Goal: Task Accomplishment & Management: Complete application form

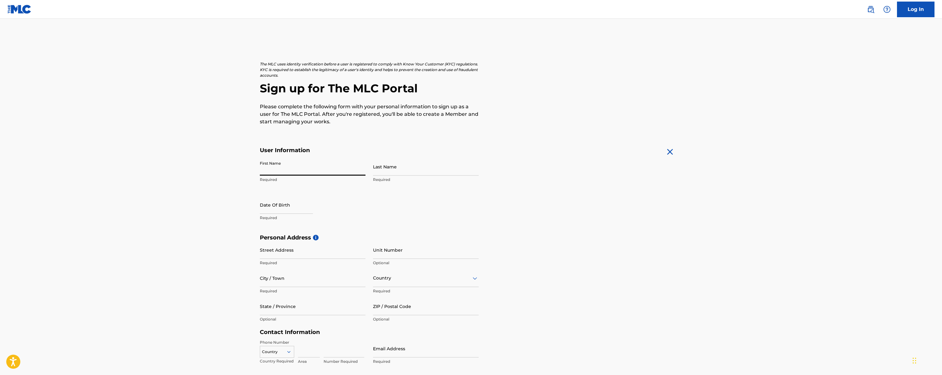
click at [319, 167] on input "First Name" at bounding box center [313, 167] width 106 height 18
type input "[PERSON_NAME]"
type input "Grajcer"
select select "7"
select select "2025"
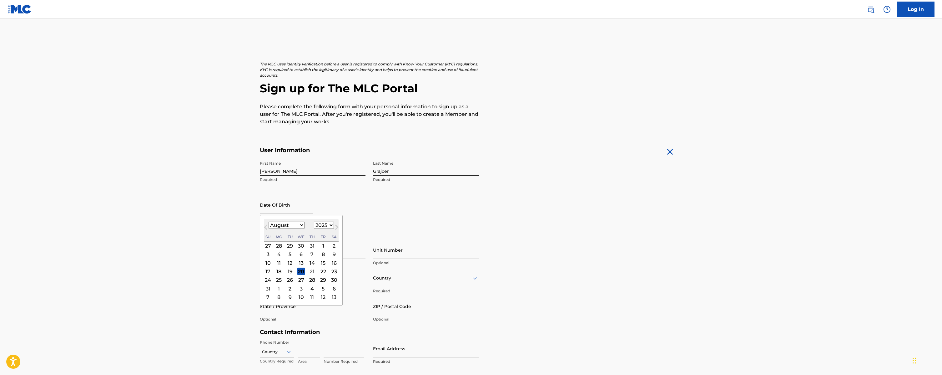
click at [299, 225] on select "January February March April May June July August September October November De…" at bounding box center [287, 224] width 36 height 7
select select "8"
click at [269, 221] on select "January February March April May June July August September October November De…" at bounding box center [287, 224] width 36 height 7
click at [328, 225] on select "1899 1900 1901 1902 1903 1904 1905 1906 1907 1908 1909 1910 1911 1912 1913 1914…" at bounding box center [324, 224] width 20 height 7
select select "1972"
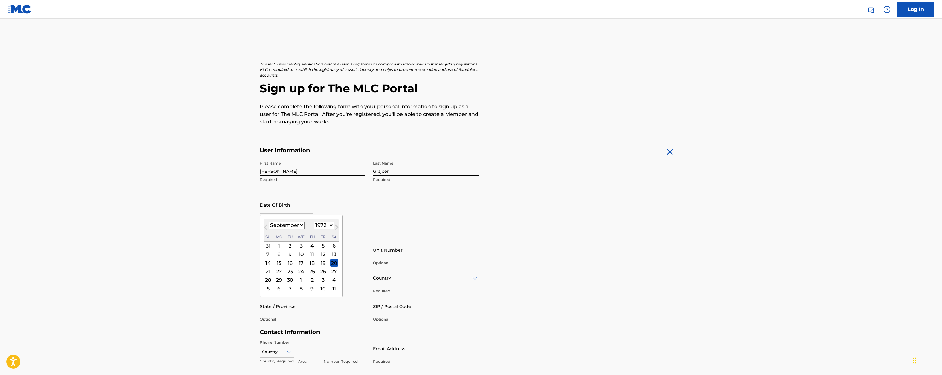
click at [314, 221] on select "1899 1900 1901 1902 1903 1904 1905 1906 1907 1908 1909 1910 1911 1912 1913 1914…" at bounding box center [324, 224] width 20 height 7
click at [506, 215] on form "User Information First Name [PERSON_NAME] Required Last Name Grajcer Required D…" at bounding box center [471, 285] width 423 height 277
click at [307, 251] on input "Street Address" at bounding box center [313, 250] width 106 height 18
type input "[STREET_ADDRESS]"
type input "[GEOGRAPHIC_DATA]"
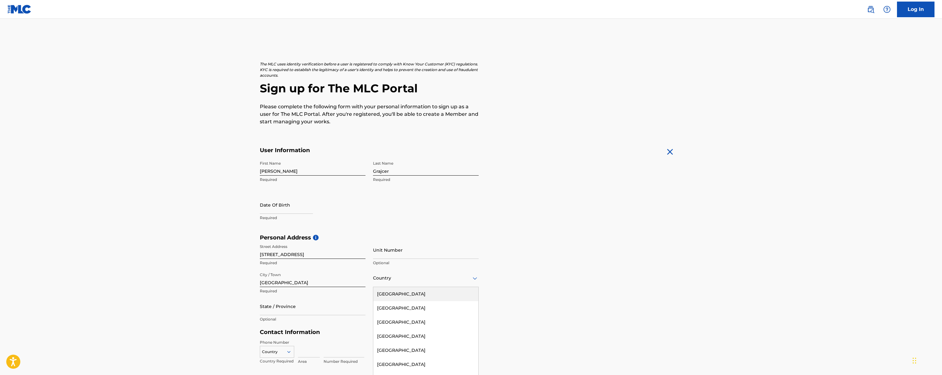
scroll to position [6, 0]
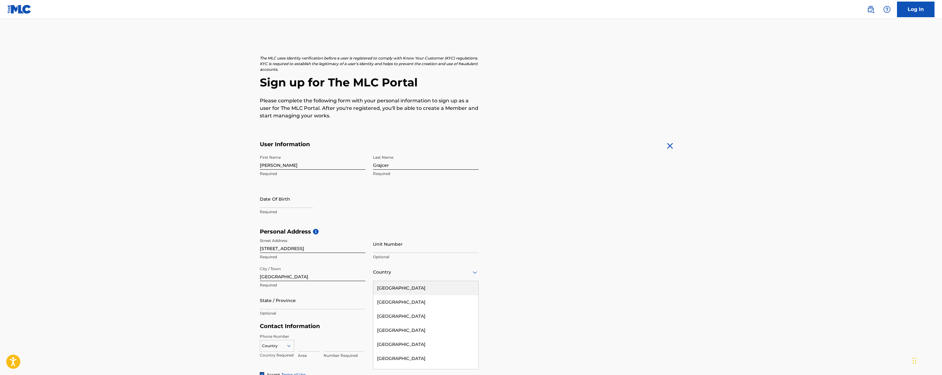
click at [412, 275] on div "Country" at bounding box center [426, 272] width 106 height 18
click at [410, 287] on div "[GEOGRAPHIC_DATA]" at bounding box center [425, 287] width 105 height 14
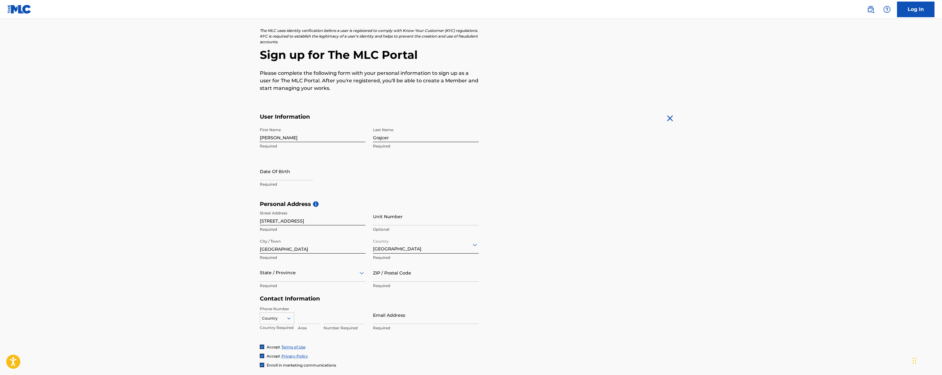
click at [294, 281] on div "State / Province" at bounding box center [313, 273] width 106 height 18
click at [295, 326] on div "[US_STATE]" at bounding box center [312, 333] width 105 height 14
click at [384, 270] on input "ZIP / Postal Code" at bounding box center [426, 272] width 106 height 18
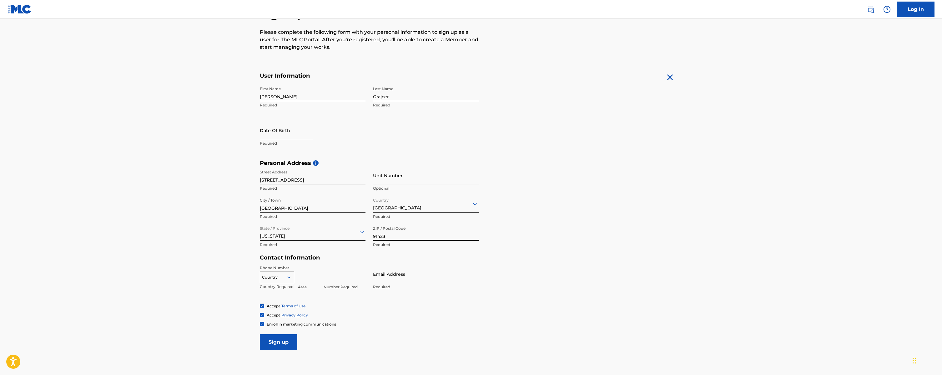
scroll to position [76, 0]
type input "91423"
click at [287, 275] on icon at bounding box center [288, 275] width 3 height 2
drag, startPoint x: 280, startPoint y: 287, endPoint x: 303, endPoint y: 273, distance: 26.4
click at [280, 287] on div "US, [GEOGRAPHIC_DATA] +1" at bounding box center [277, 291] width 34 height 24
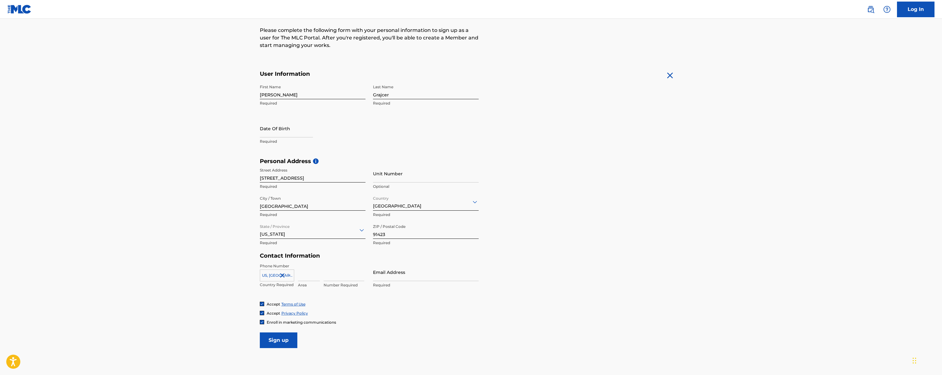
click at [309, 278] on input at bounding box center [309, 272] width 22 height 18
type input "310"
type input "9908683"
type input "[EMAIL_ADDRESS][DOMAIN_NAME]"
click at [277, 341] on input "Sign up" at bounding box center [279, 340] width 38 height 16
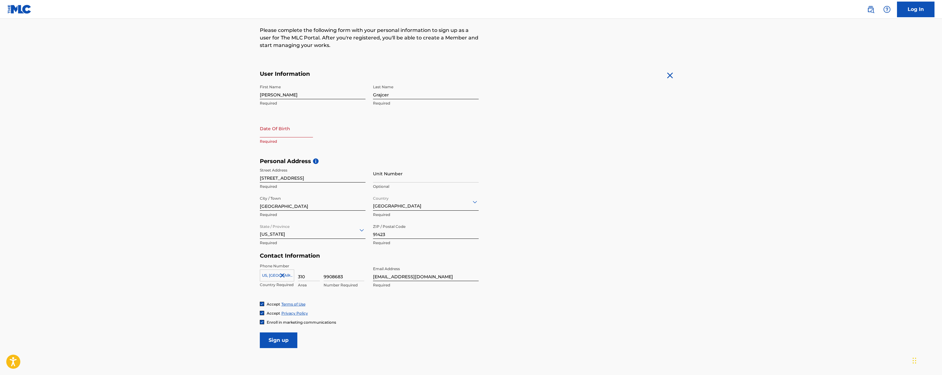
click at [269, 134] on input "text" at bounding box center [286, 128] width 53 height 18
select select "7"
select select "2025"
click at [299, 148] on select "January February March April May June July August September October November De…" at bounding box center [287, 148] width 36 height 7
select select "8"
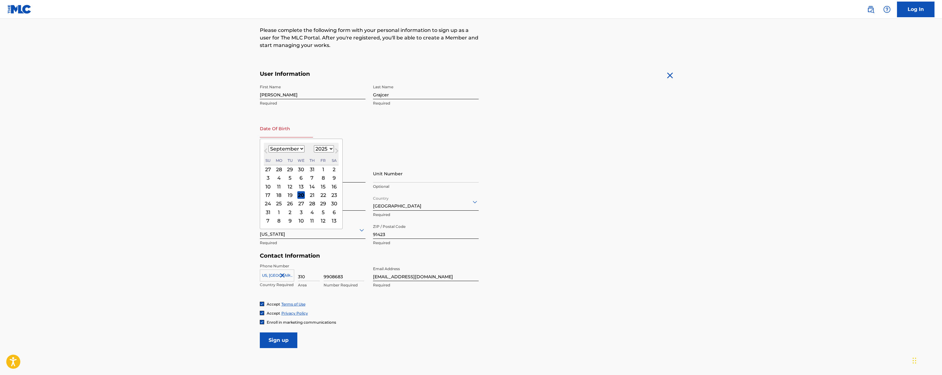
click at [269, 145] on select "January February March April May June July August September October November De…" at bounding box center [287, 148] width 36 height 7
click at [322, 149] on select "1899 1900 1901 1902 1903 1904 1905 1906 1907 1908 1909 1910 1911 1912 1913 1914…" at bounding box center [324, 148] width 20 height 7
select select "1972"
click at [314, 145] on select "1899 1900 1901 1902 1903 1904 1905 1906 1907 1908 1909 1910 1911 1912 1913 1914…" at bounding box center [324, 148] width 20 height 7
click at [370, 134] on div "First Name [PERSON_NAME] Required Last Name Grajcer Required Date Of Birth Requ…" at bounding box center [369, 119] width 219 height 76
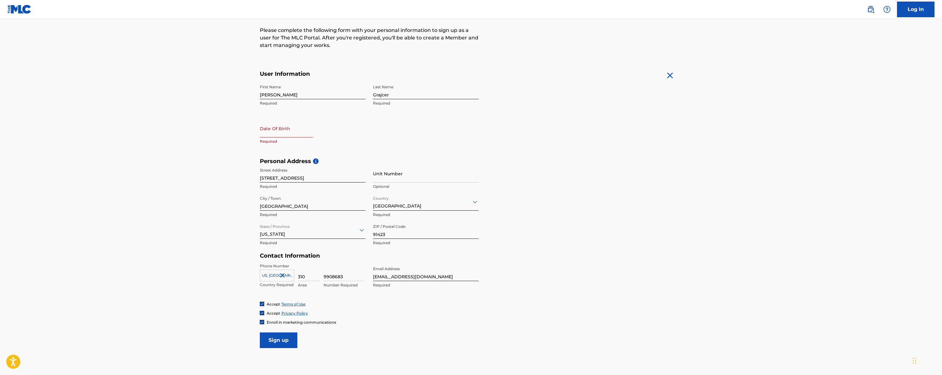
click at [296, 134] on input "text" at bounding box center [286, 128] width 53 height 18
select select "7"
select select "2025"
click at [294, 149] on select "January February March April May June July August September October November De…" at bounding box center [287, 148] width 36 height 7
select select "8"
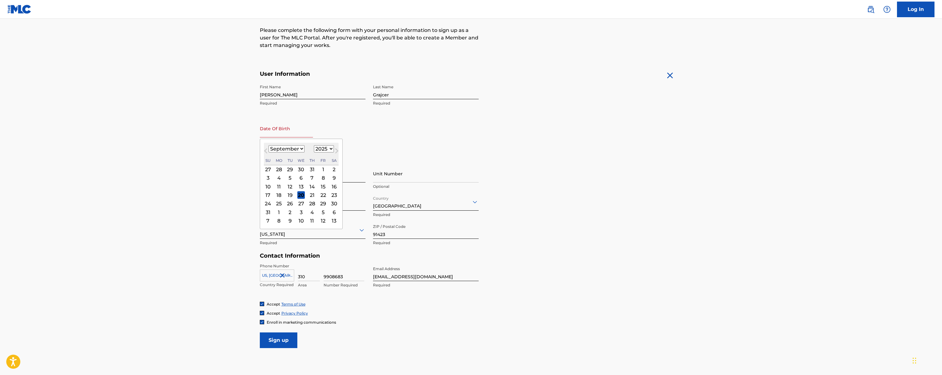
click at [269, 145] on select "January February March April May June July August September October November De…" at bounding box center [287, 148] width 36 height 7
click at [317, 149] on select "1899 1900 1901 1902 1903 1904 1905 1906 1907 1908 1909 1910 1911 1912 1913 1914…" at bounding box center [324, 148] width 20 height 7
select select "1972"
click at [314, 145] on select "1899 1900 1901 1902 1903 1904 1905 1906 1907 1908 1909 1910 1911 1912 1913 1914…" at bounding box center [324, 148] width 20 height 7
click at [268, 204] on div "24" at bounding box center [268, 204] width 8 height 8
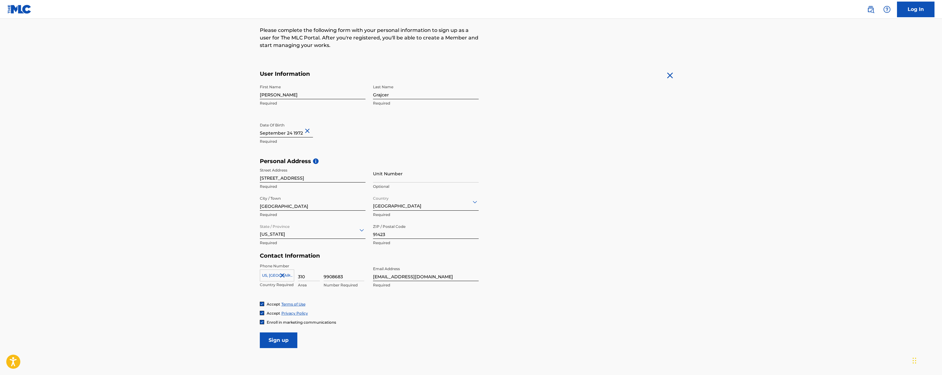
click at [281, 338] on input "Sign up" at bounding box center [279, 340] width 38 height 16
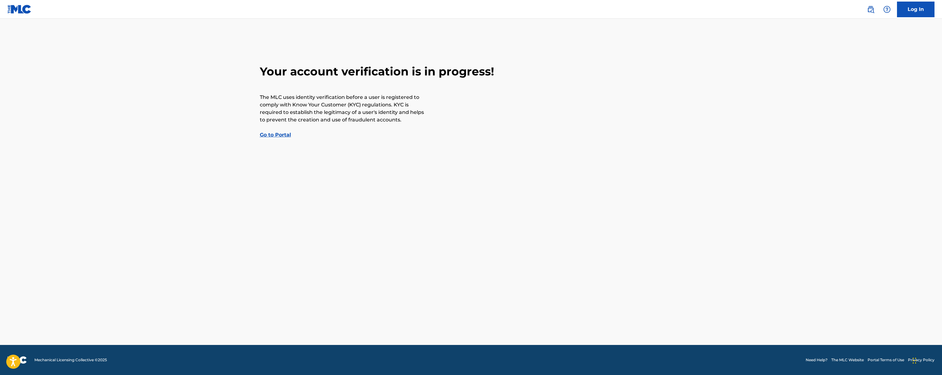
click at [283, 135] on link "Go to Portal" at bounding box center [275, 135] width 31 height 6
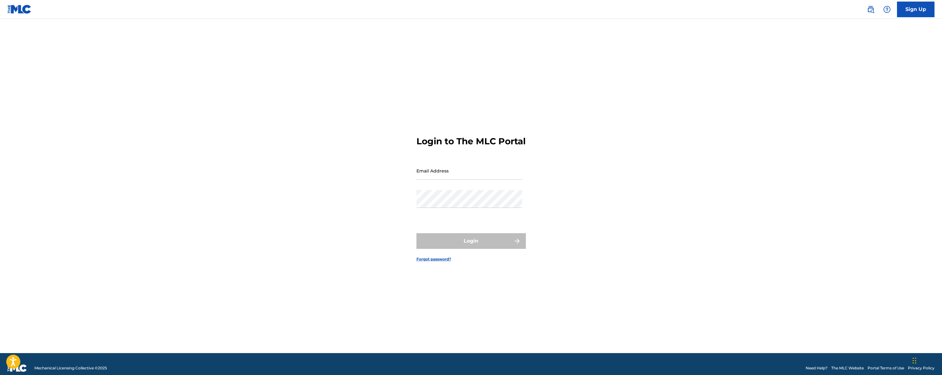
click at [423, 176] on input "Email Address" at bounding box center [469, 171] width 106 height 18
click at [441, 177] on input "Email Address" at bounding box center [469, 171] width 106 height 18
type input "[EMAIL_ADDRESS][DOMAIN_NAME]"
click at [470, 244] on button "Login" at bounding box center [470, 241] width 109 height 16
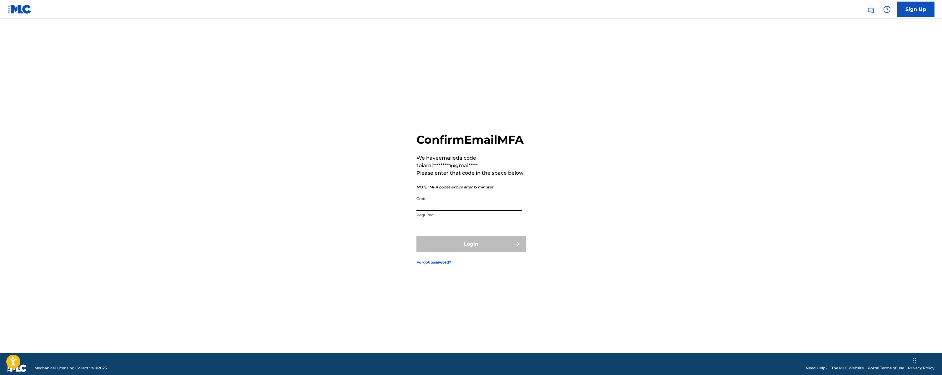
click at [473, 211] on input "Code" at bounding box center [469, 202] width 106 height 18
type input "224203"
click at [491, 246] on button "Login" at bounding box center [470, 244] width 109 height 16
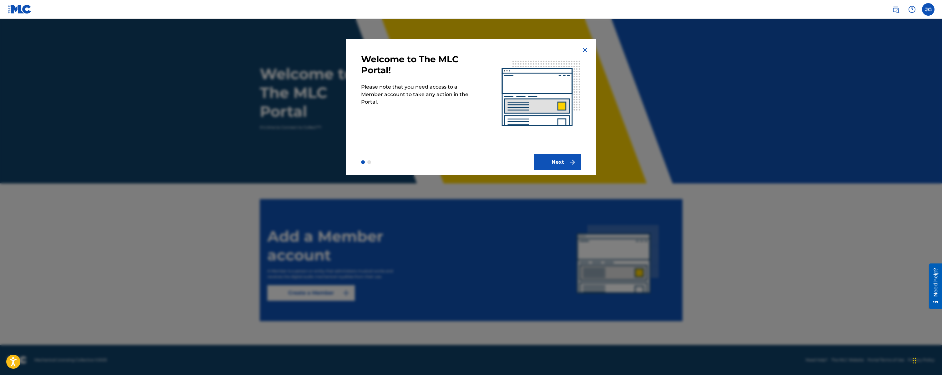
click at [546, 160] on button "Next" at bounding box center [557, 162] width 47 height 16
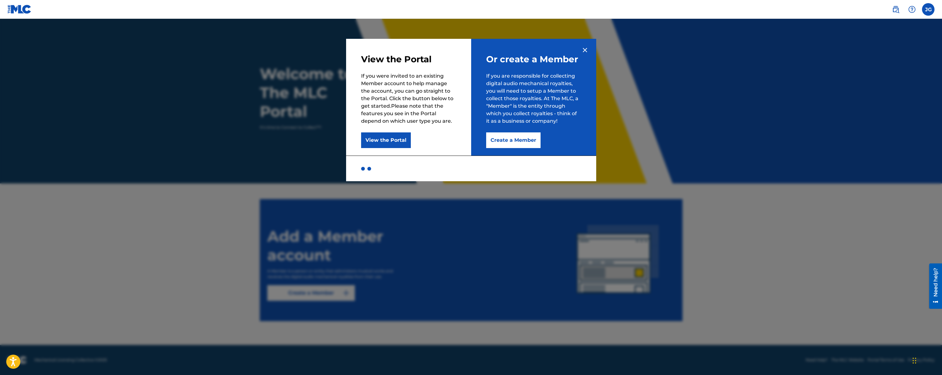
click at [508, 138] on button "Create a Member" at bounding box center [513, 140] width 54 height 16
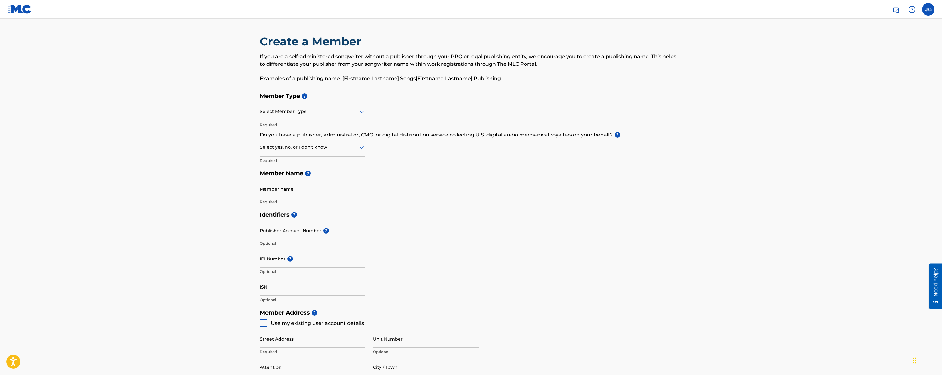
click at [351, 113] on div at bounding box center [313, 112] width 106 height 8
click at [323, 125] on div "Self-Administered Songwriter" at bounding box center [312, 128] width 105 height 14
click at [298, 189] on input "Member name" at bounding box center [313, 189] width 106 height 18
type input "[PERSON_NAME]"
click at [898, 11] on img at bounding box center [896, 10] width 8 height 8
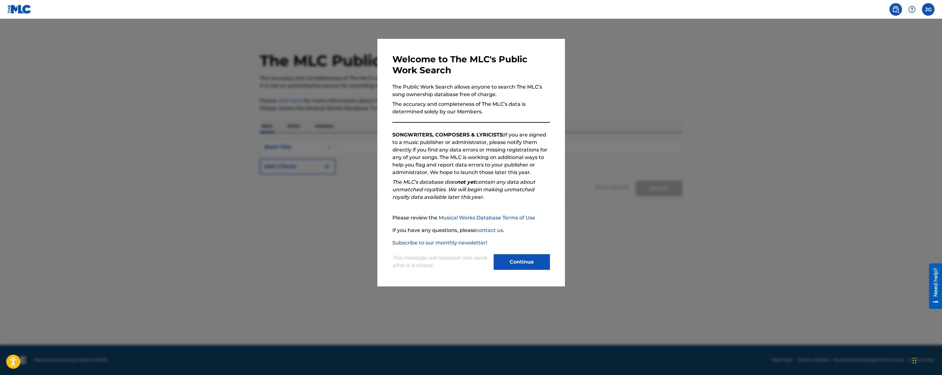
click at [517, 261] on button "Continue" at bounding box center [522, 262] width 56 height 16
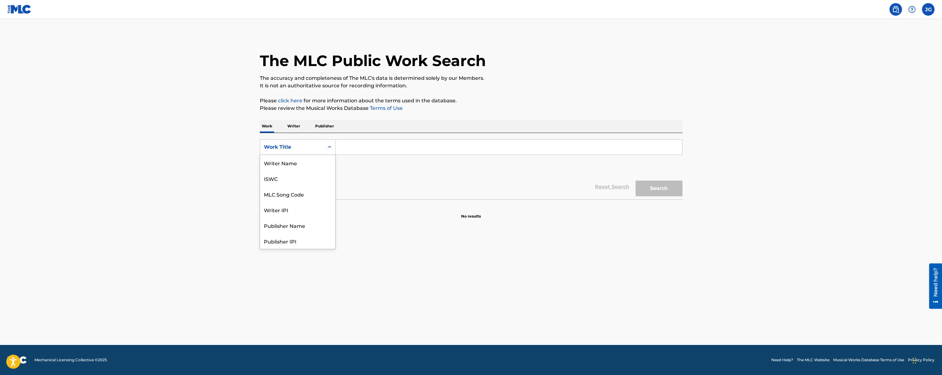
scroll to position [31, 0]
click at [329, 145] on icon "Search Form" at bounding box center [329, 147] width 6 height 6
click at [289, 125] on p "Writer" at bounding box center [293, 125] width 17 height 13
click at [367, 147] on input "Search Form" at bounding box center [508, 146] width 347 height 15
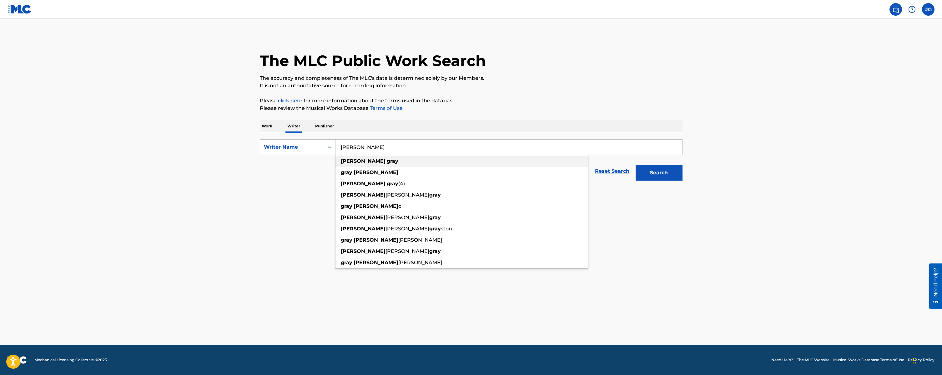
click at [387, 162] on strong "gray" at bounding box center [393, 161] width 12 height 6
type input "[PERSON_NAME]"
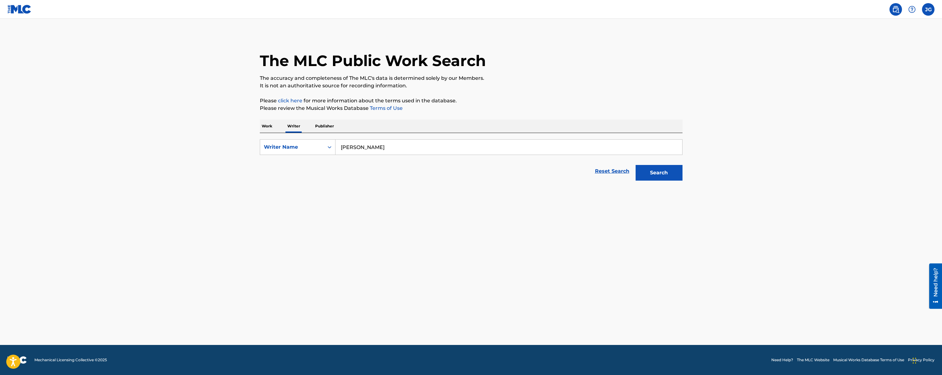
click at [660, 171] on button "Search" at bounding box center [659, 173] width 47 height 16
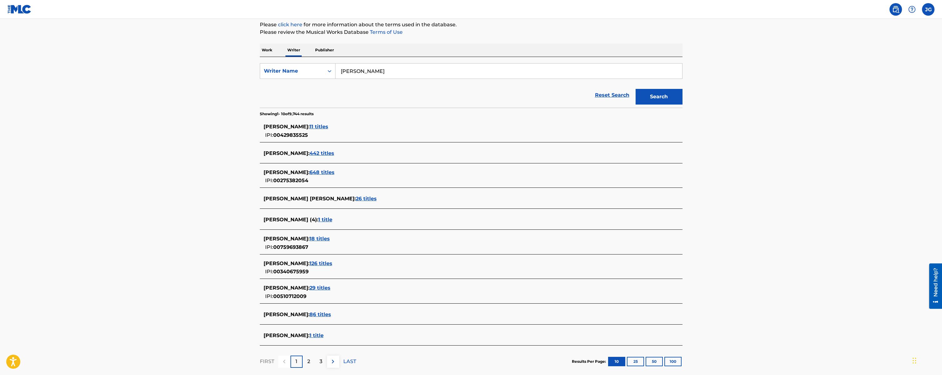
scroll to position [72, 0]
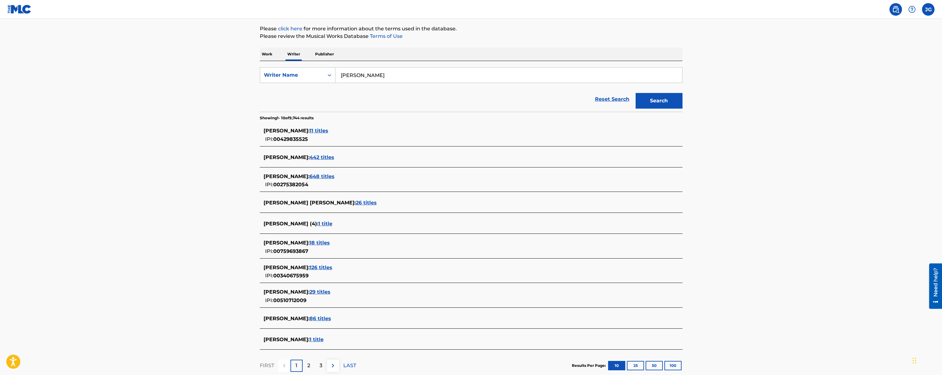
click at [309, 156] on span "442 titles" at bounding box center [321, 157] width 25 height 6
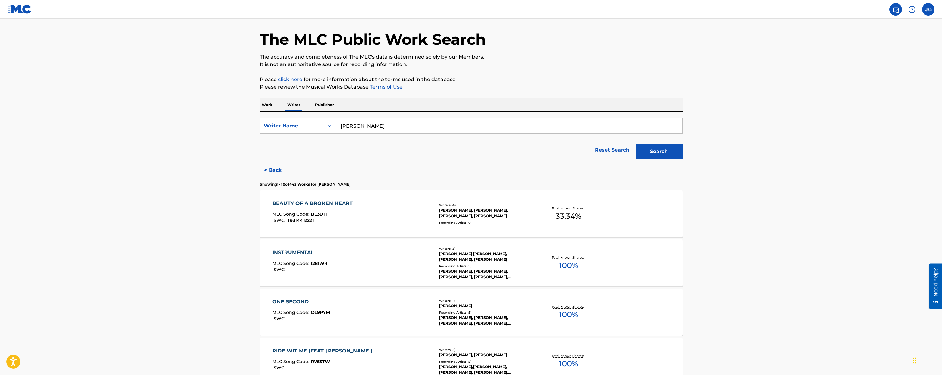
scroll to position [18, 0]
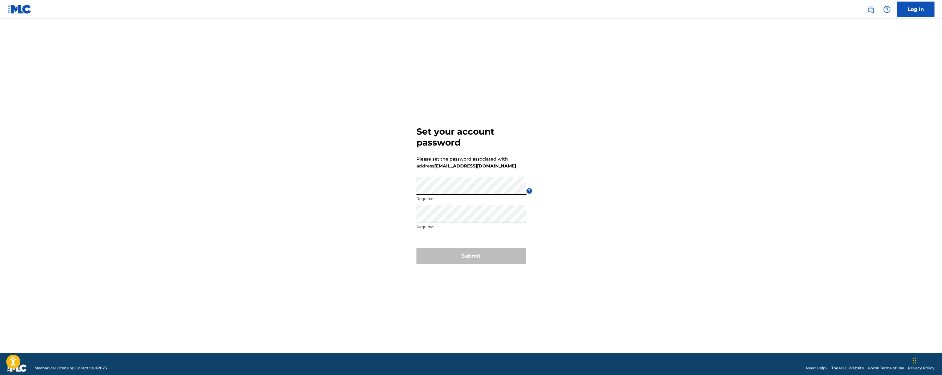
click at [403, 191] on div "Set your account password Please set the password associated with address iamju…" at bounding box center [471, 193] width 438 height 318
click at [468, 257] on button "Submit" at bounding box center [470, 256] width 109 height 16
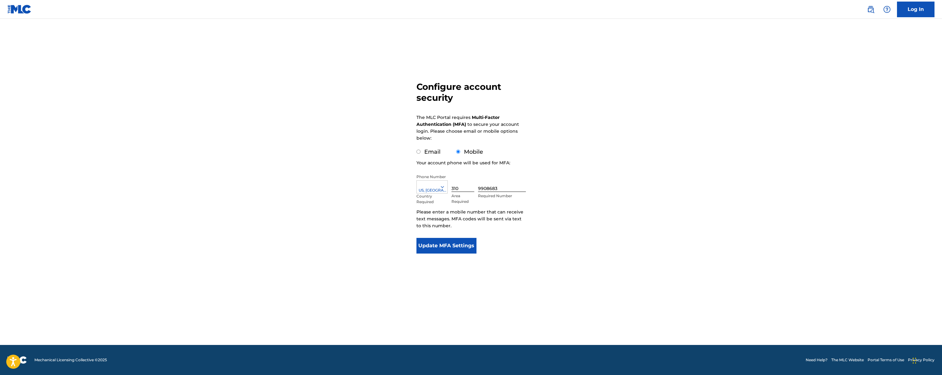
click at [450, 244] on button "Update MFA Settings" at bounding box center [446, 246] width 60 height 16
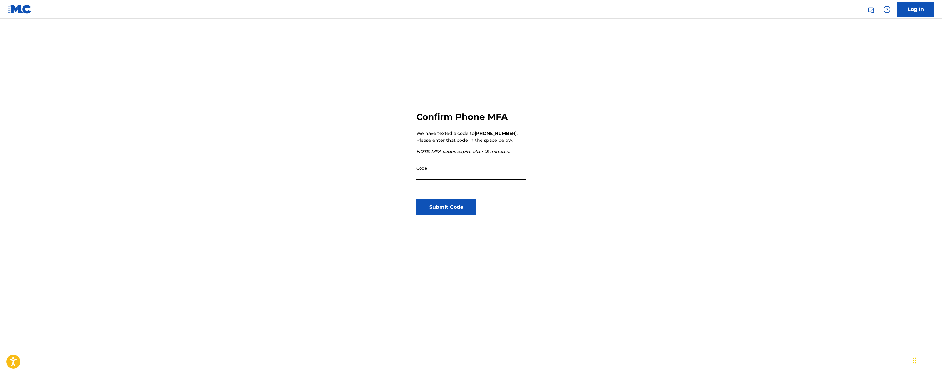
click at [464, 174] on input "Code" at bounding box center [471, 171] width 110 height 18
